Goal: Find specific page/section: Find specific page/section

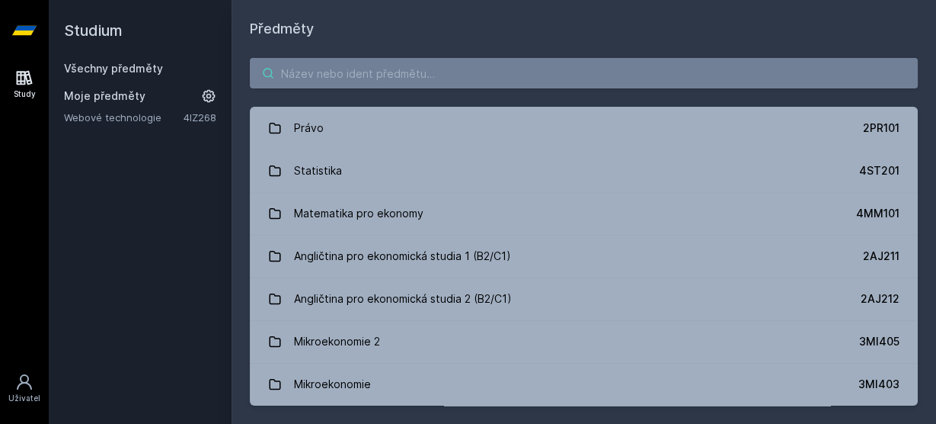
click at [327, 82] on input "search" at bounding box center [584, 73] width 668 height 30
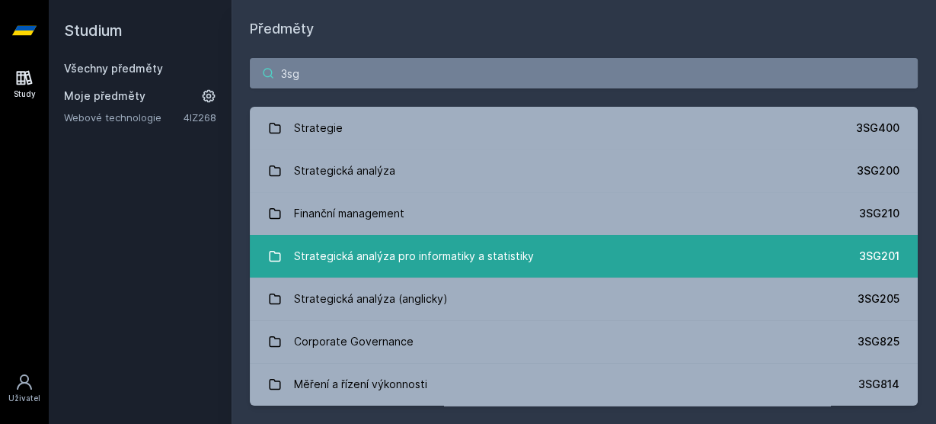
type input "3sg"
click at [523, 252] on div "Strategická analýza pro informatiky a statistiky" at bounding box center [414, 256] width 240 height 30
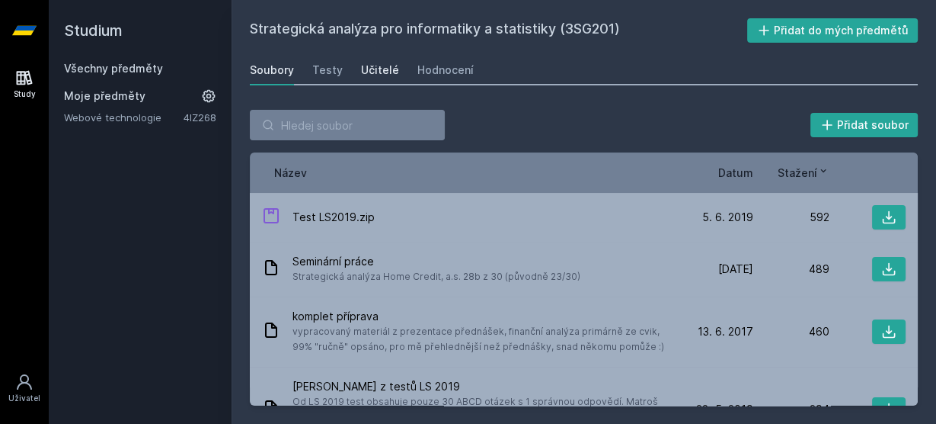
click at [391, 65] on div "Učitelé" at bounding box center [380, 69] width 38 height 15
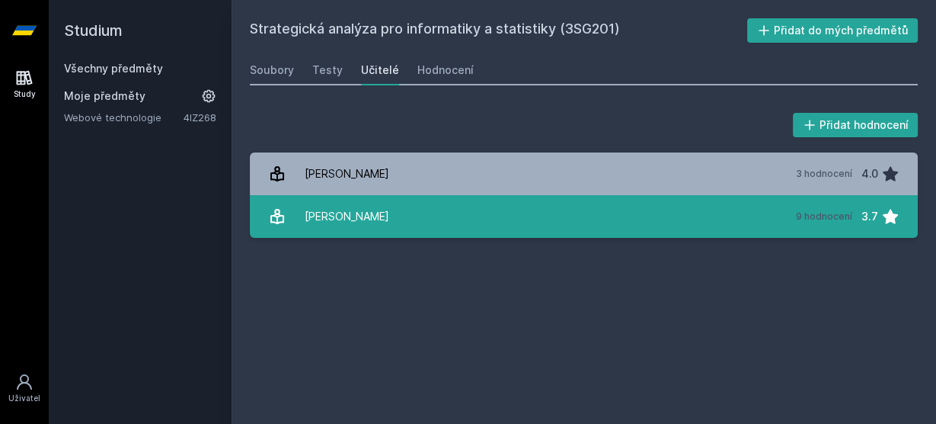
click at [420, 229] on link "[PERSON_NAME] 9 hodnocení 3.7" at bounding box center [584, 216] width 668 height 43
